Goal: Task Accomplishment & Management: Manage account settings

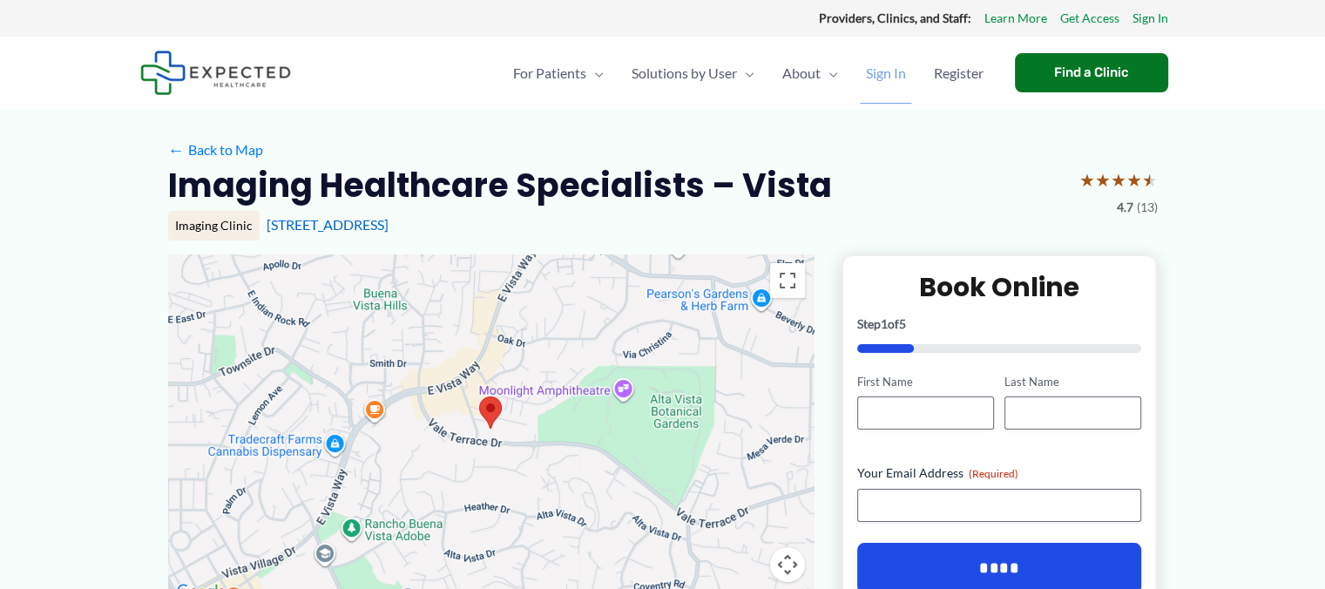
click at [876, 72] on span "Sign In" at bounding box center [886, 73] width 40 height 61
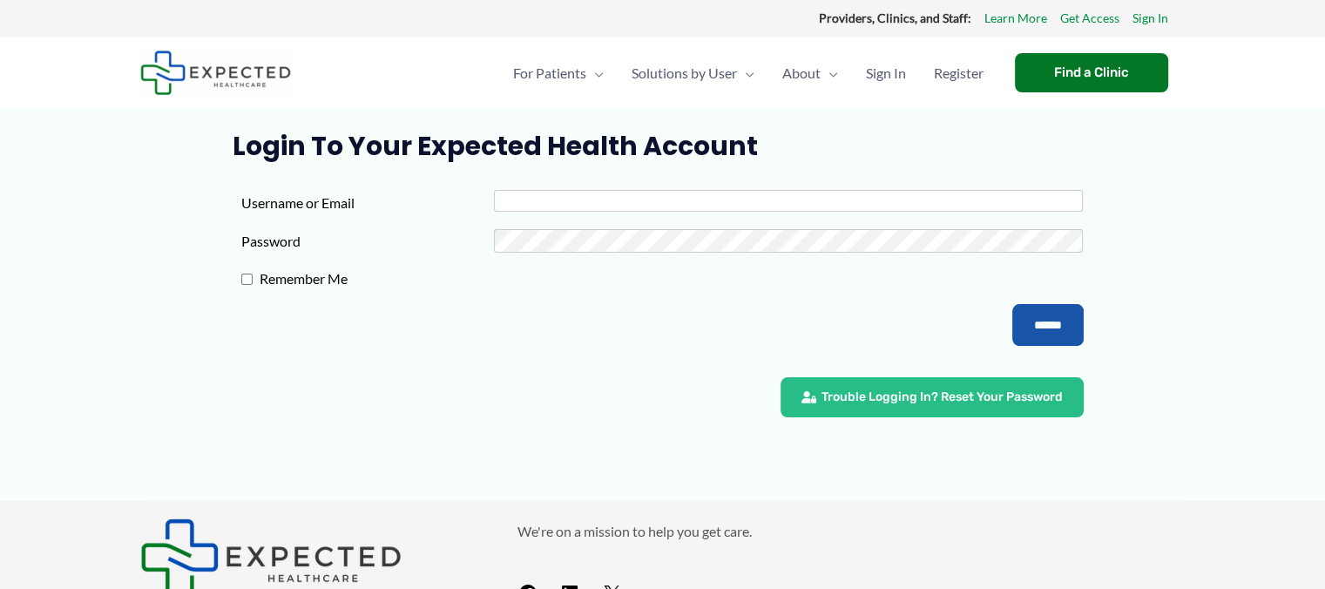
click at [509, 199] on input "Username or Email" at bounding box center [788, 201] width 589 height 22
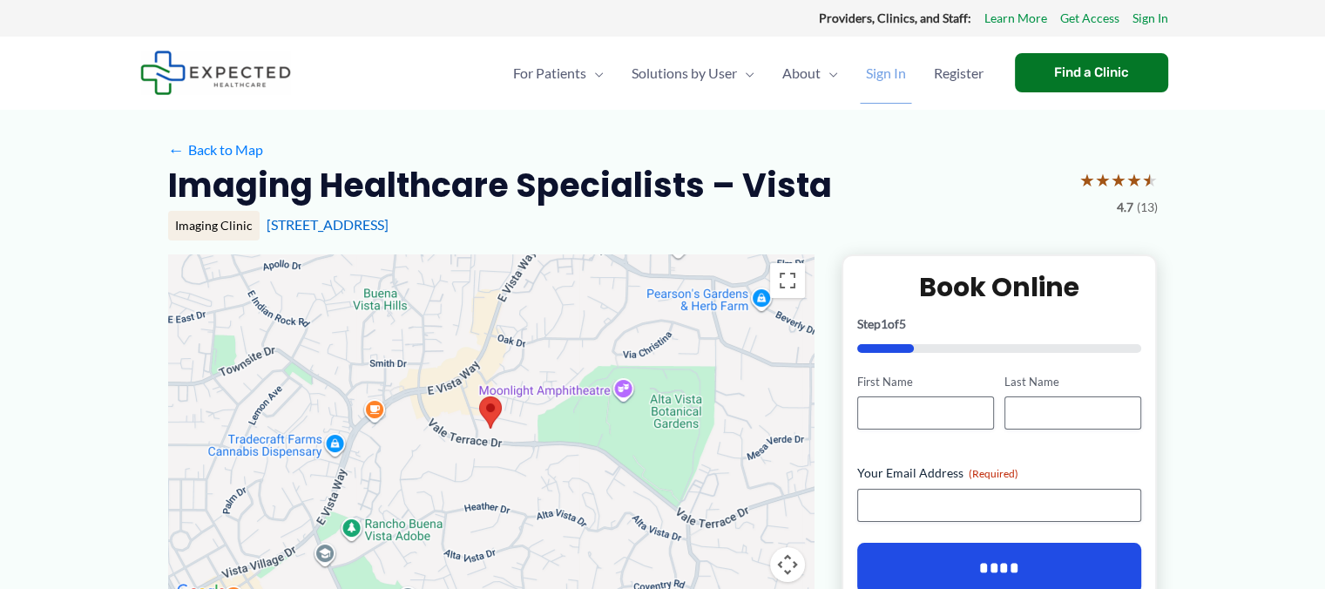
click at [880, 72] on span "Sign In" at bounding box center [886, 73] width 40 height 61
